Goal: Transaction & Acquisition: Purchase product/service

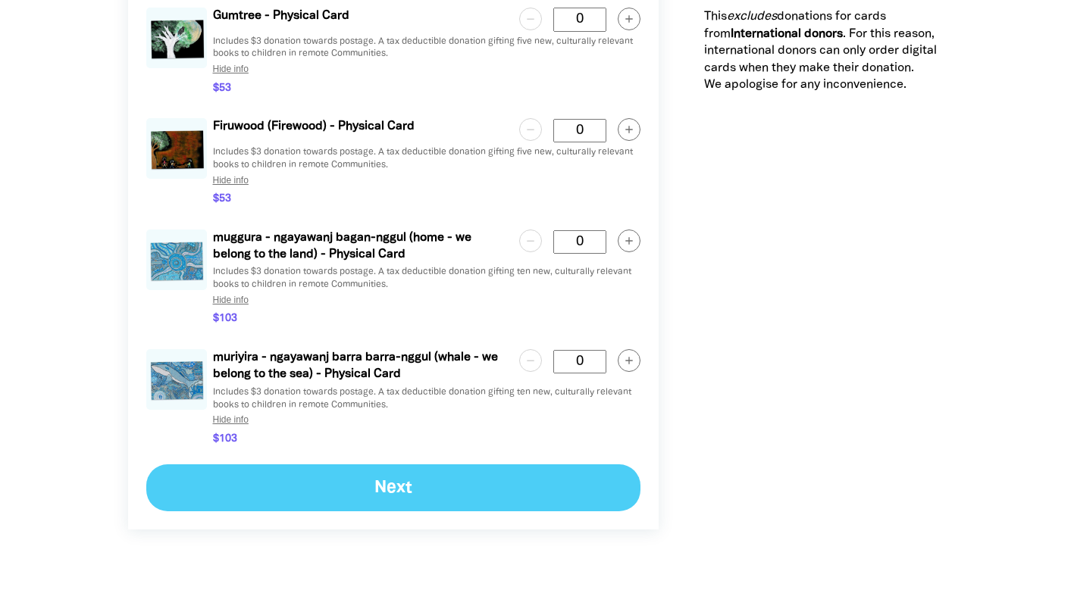
scroll to position [2273, 0]
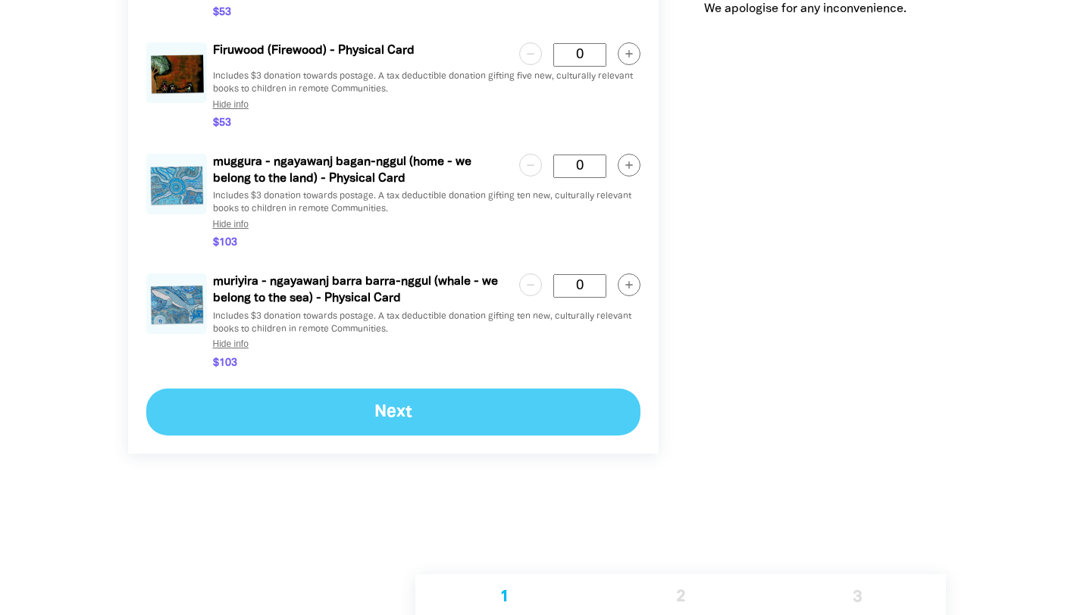
click at [380, 296] on p "muriyira - ngayawanj barra barra-nggul (whale - we belong to the sea) - Physica…" at bounding box center [360, 291] width 294 height 34
click at [399, 418] on div "Next" at bounding box center [393, 412] width 494 height 47
click at [399, 415] on div "Next" at bounding box center [393, 412] width 494 height 47
click at [631, 282] on circle "button" at bounding box center [629, 285] width 22 height 22
type Card "1"
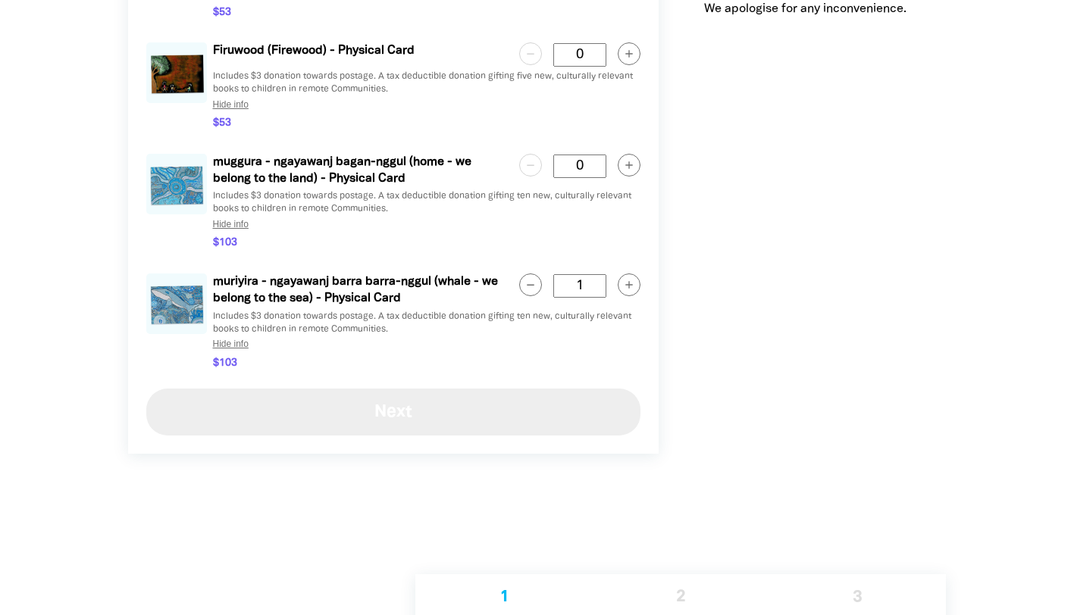
click at [459, 413] on button "Next" at bounding box center [393, 412] width 494 height 47
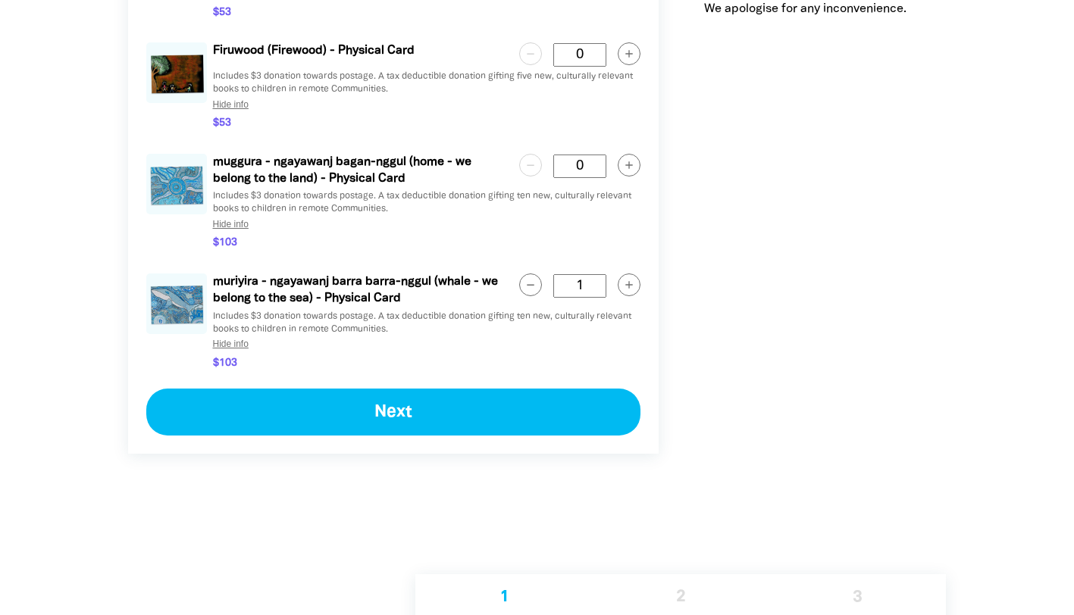
select select "FALSE"
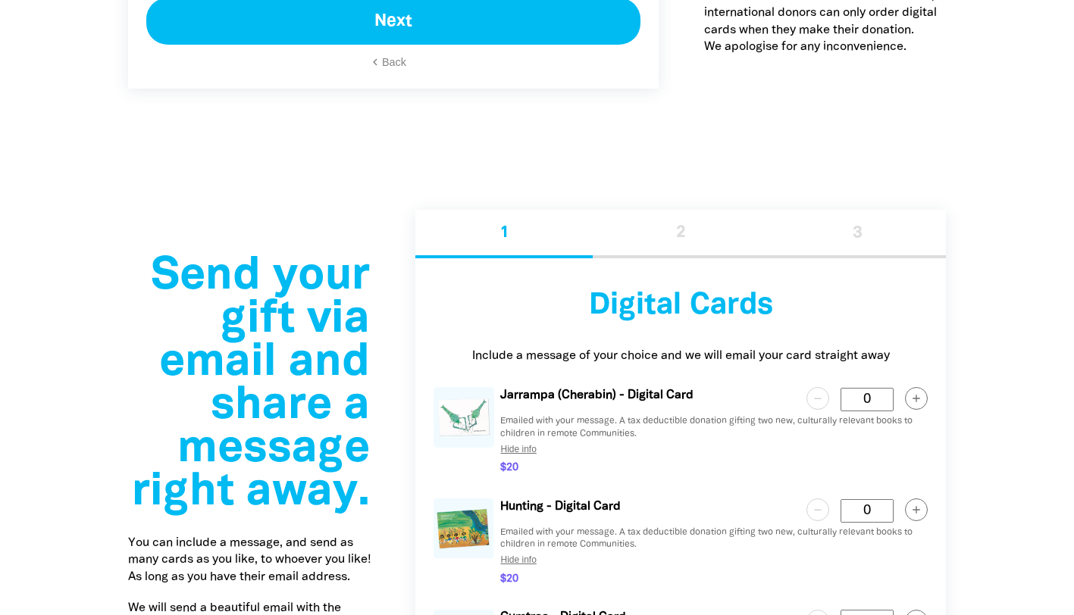
select select "AU"
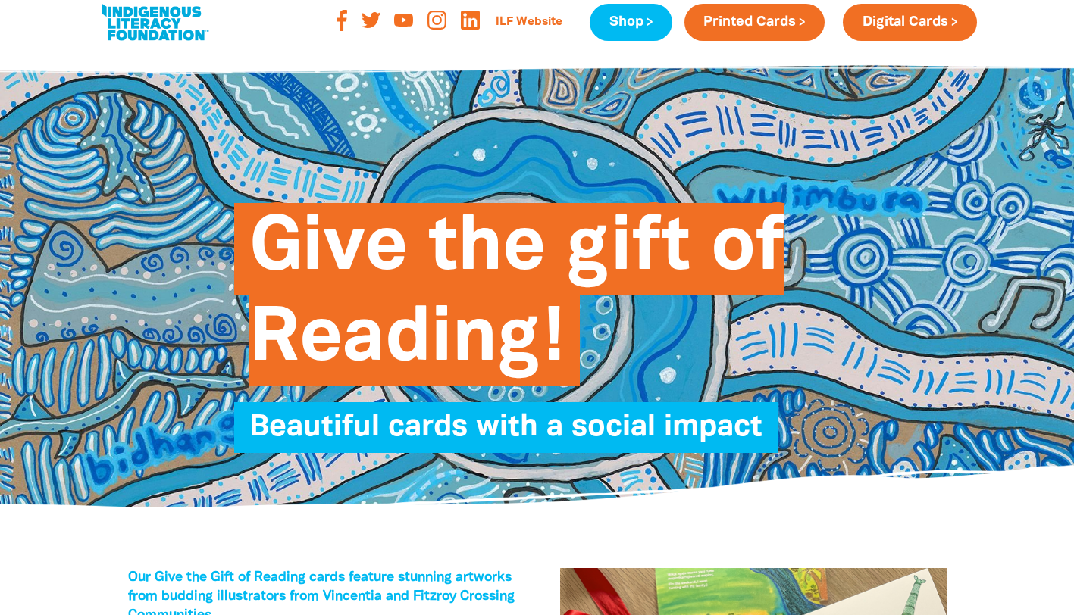
scroll to position [0, 0]
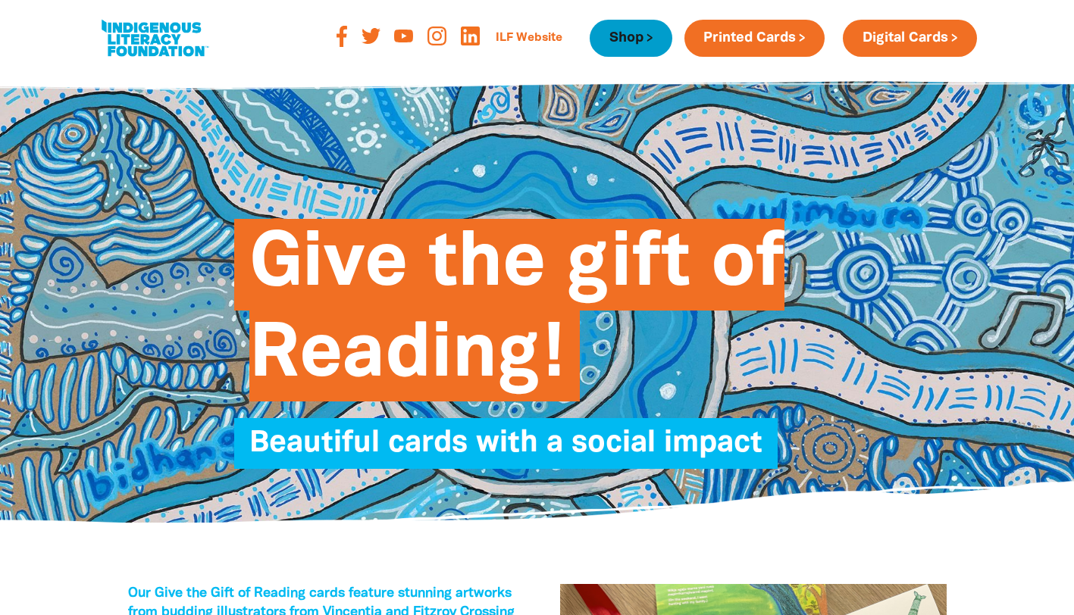
click at [633, 33] on link "Shop" at bounding box center [631, 38] width 82 height 37
